Goal: Complete application form: Complete application form

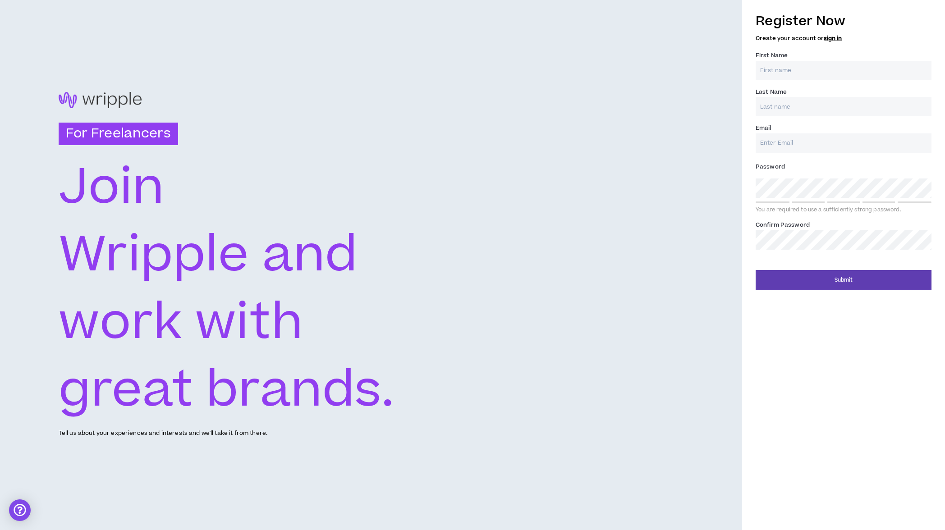
click at [787, 63] on label "First Name *" at bounding box center [772, 55] width 32 height 14
click at [787, 63] on input "First Name *" at bounding box center [844, 70] width 176 height 19
type input "[PERSON_NAME]"
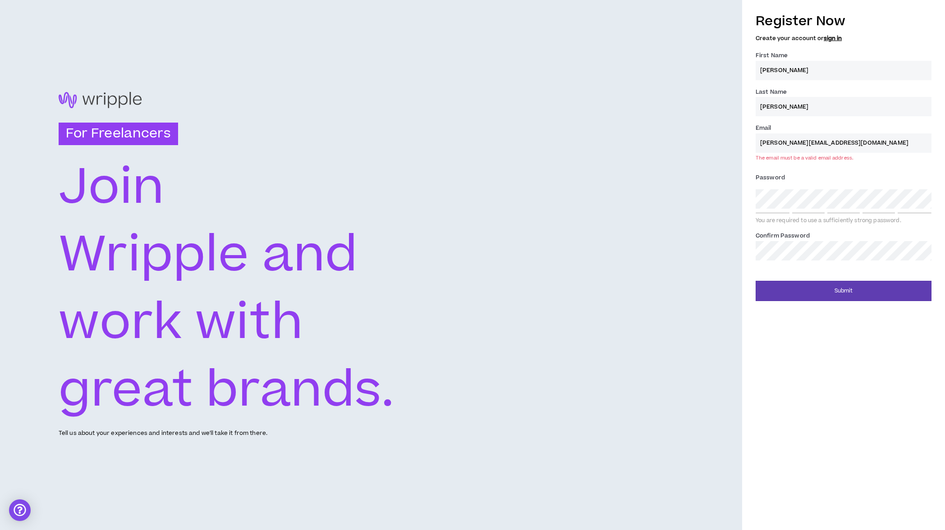
type input "[PERSON_NAME][EMAIL_ADDRESS][DOMAIN_NAME]"
click at [719, 238] on div "For Freelancers [PERSON_NAME] and work with great brands. Tell us about your ex…" at bounding box center [472, 265] width 945 height 530
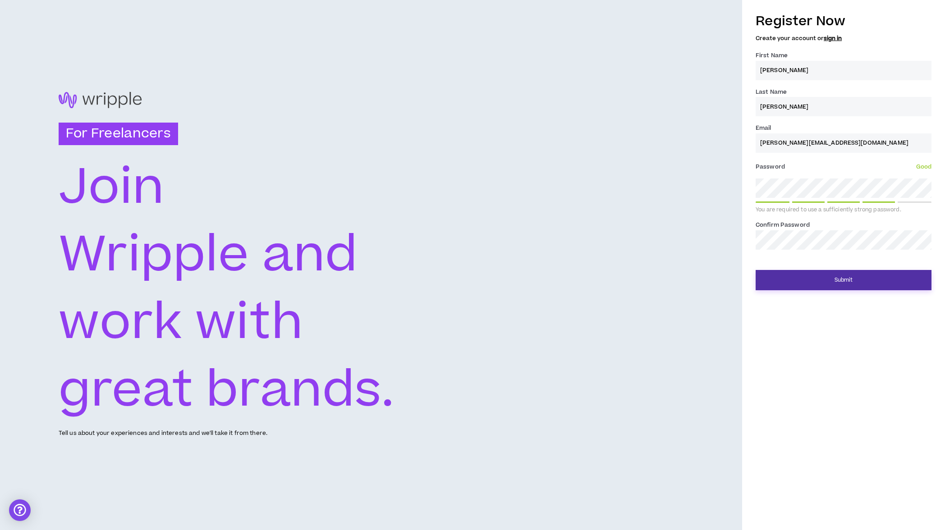
click at [789, 279] on button "Submit" at bounding box center [844, 280] width 176 height 20
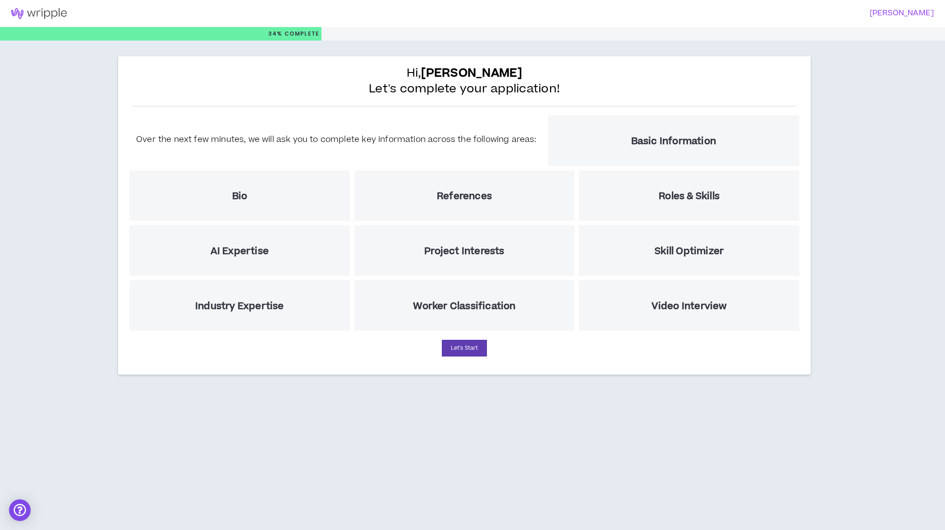
click at [671, 146] on h5 "Basic Information" at bounding box center [673, 141] width 85 height 11
click at [476, 350] on button "Let's Start" at bounding box center [464, 348] width 45 height 17
select select "US"
